Goal: Participate in discussion

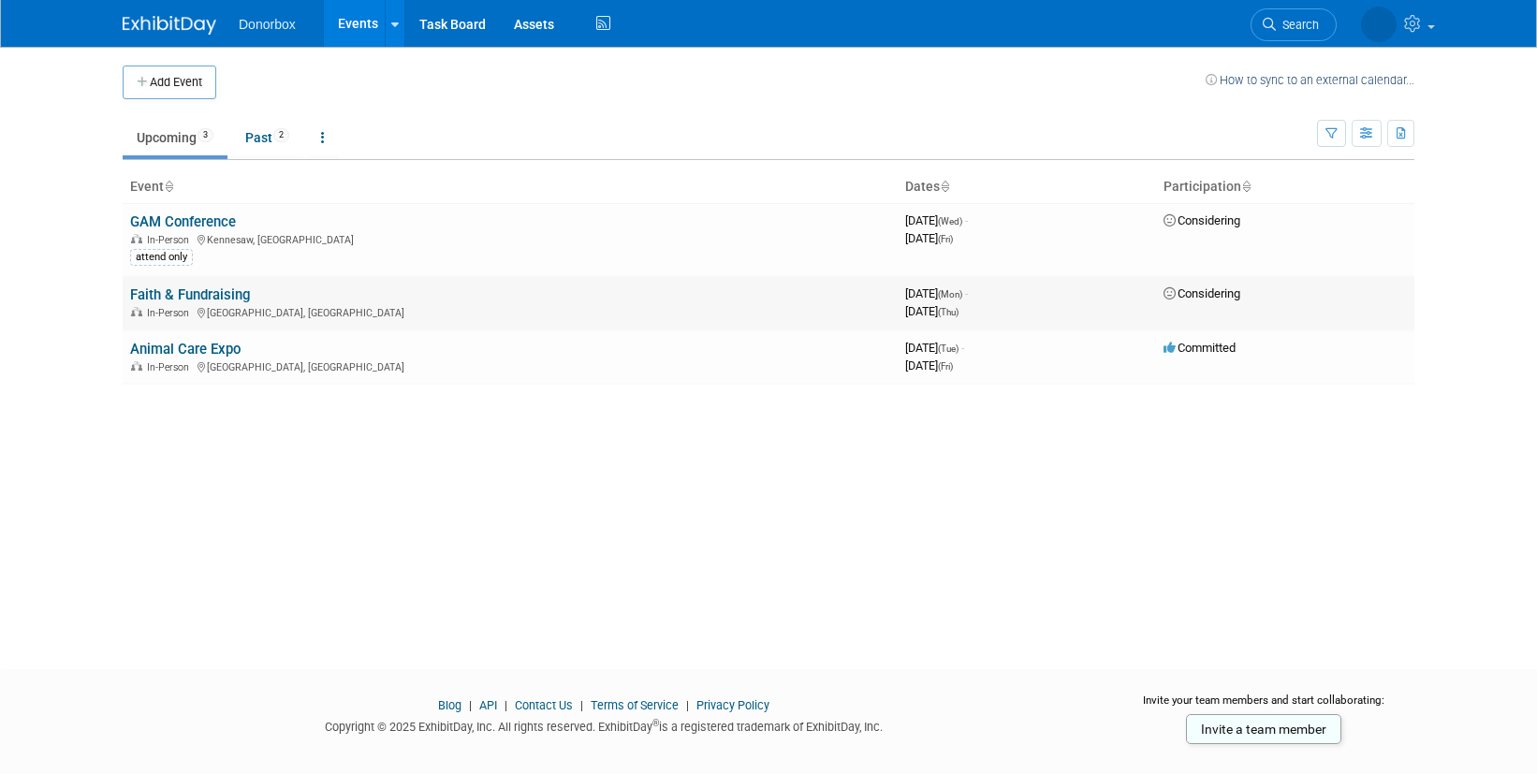
click at [653, 291] on td "Faith & Fundraising In-Person [GEOGRAPHIC_DATA], [GEOGRAPHIC_DATA]" at bounding box center [510, 302] width 775 height 53
click at [195, 298] on link "Faith & Fundraising" at bounding box center [190, 294] width 120 height 17
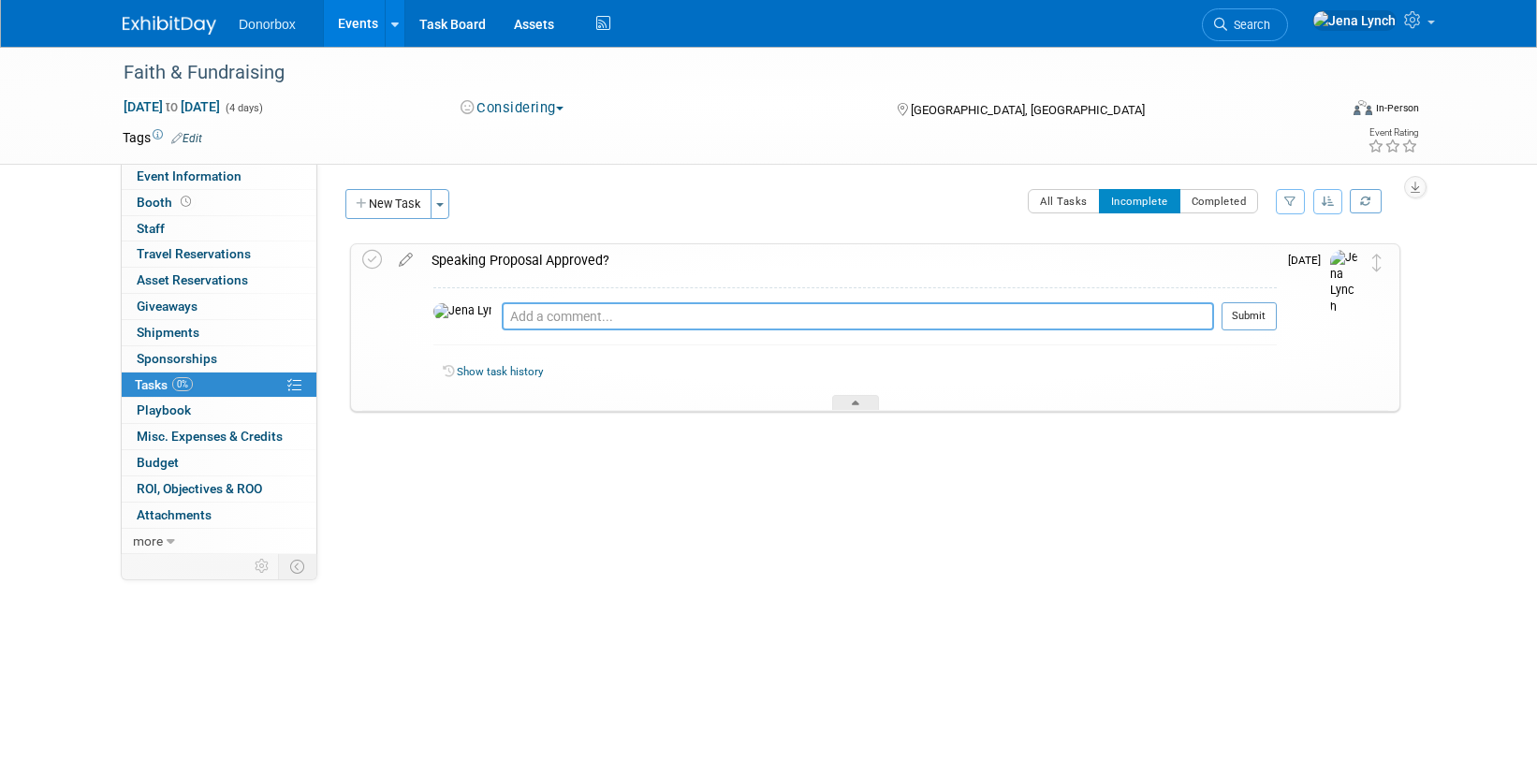
click at [792, 315] on textarea at bounding box center [858, 316] width 712 height 28
paste textarea "[DATE],"
drag, startPoint x: 519, startPoint y: 321, endPoint x: 414, endPoint y: 317, distance: 105.8
click at [415, 318] on tr "Speaking Proposal Approved? [DATE], Pro tip: Press Ctrl-Enter to submit comment…" at bounding box center [875, 327] width 1026 height 167
click at [729, 315] on textarea "Submissions closed on [DATE]," at bounding box center [858, 316] width 712 height 28
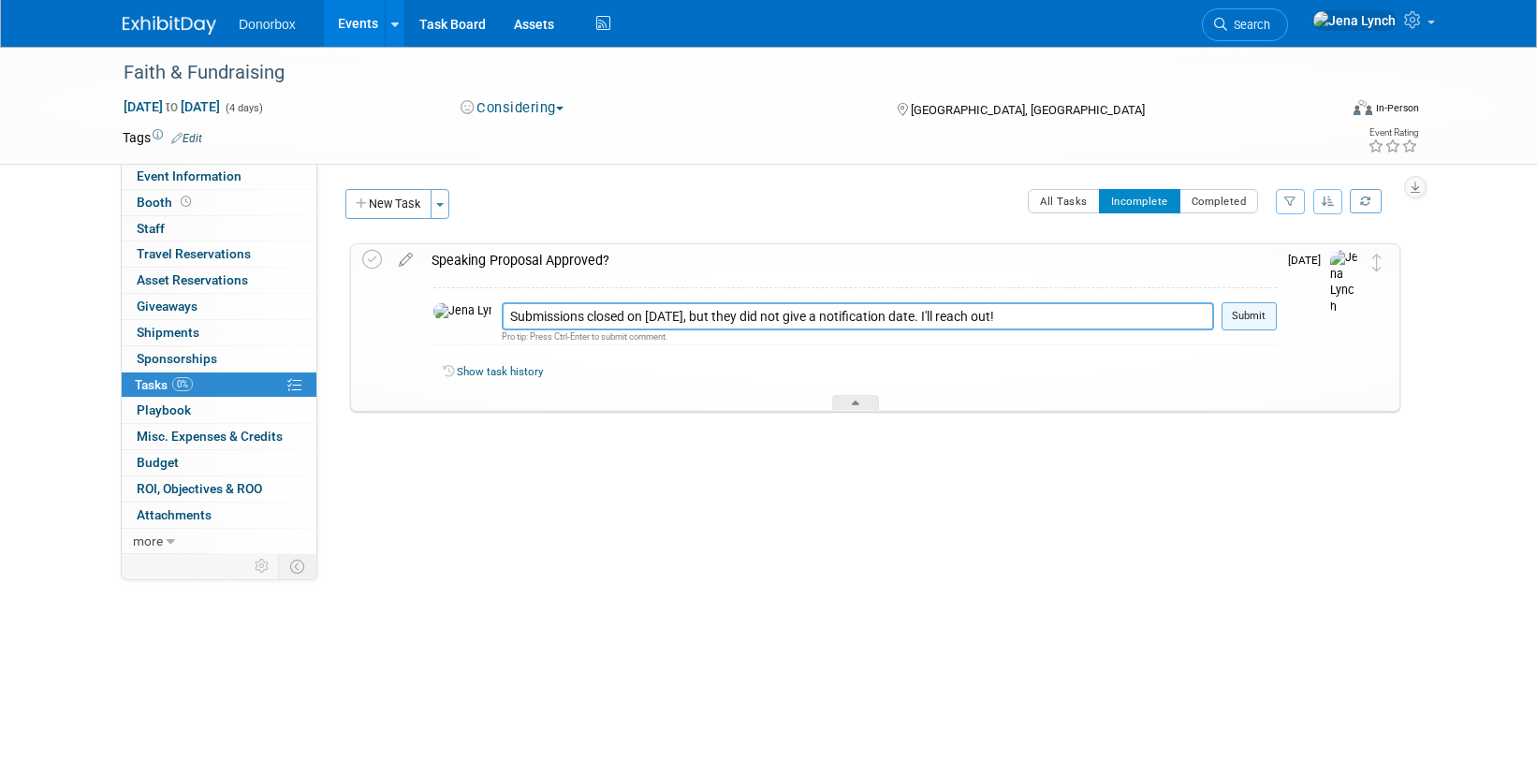
type textarea "Submissions closed on [DATE], but they did not give a notification date. I'll r…"
click at [1254, 326] on button "Submit" at bounding box center [1248, 316] width 55 height 28
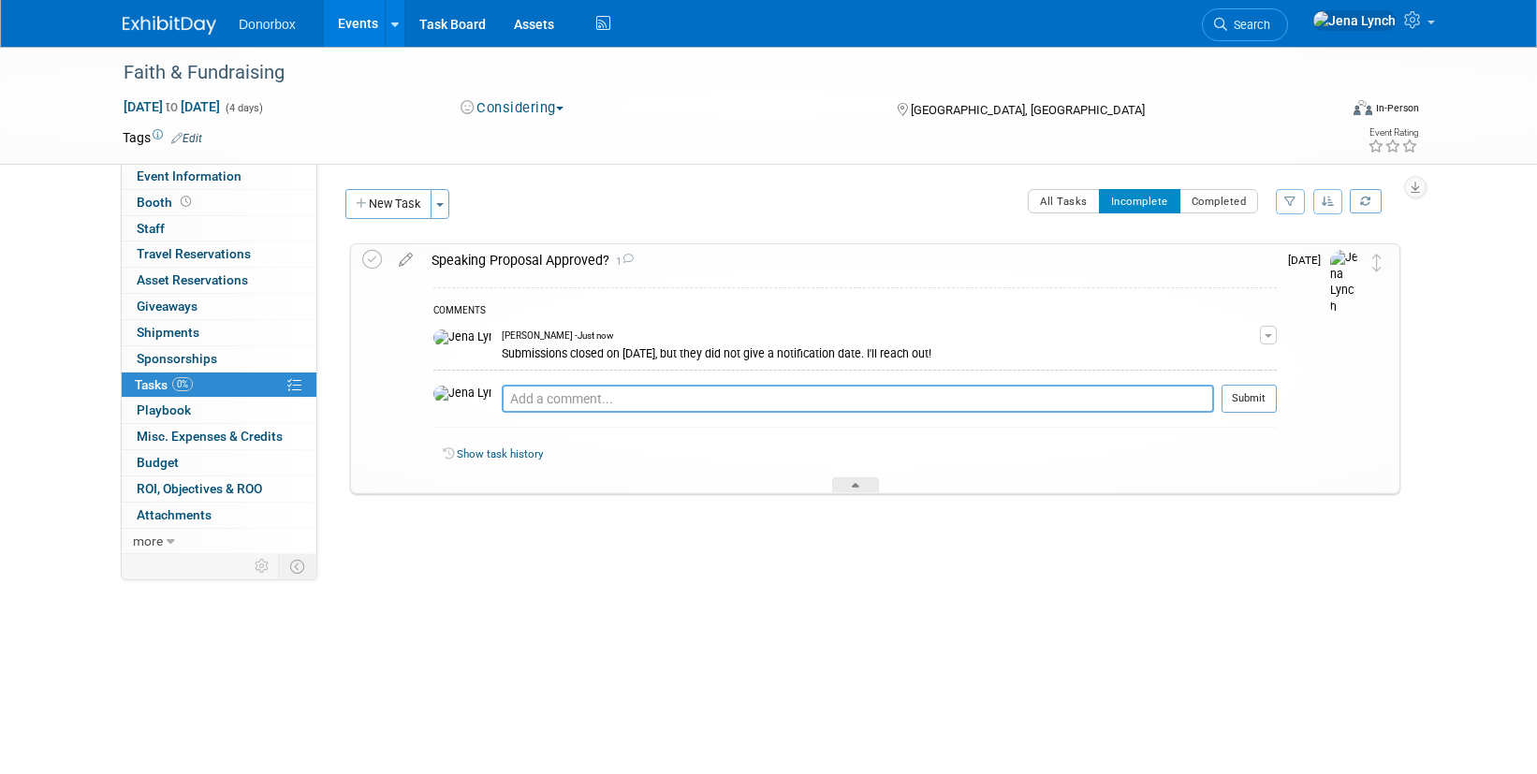
click at [634, 402] on textarea at bounding box center [858, 399] width 712 height 28
